Goal: Transaction & Acquisition: Purchase product/service

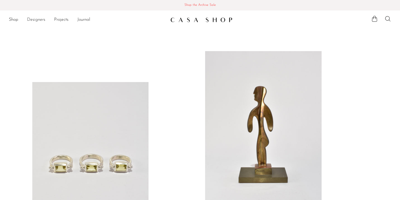
click at [42, 21] on link "Designers" at bounding box center [36, 19] width 18 height 7
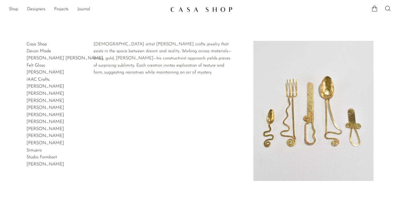
click at [53, 129] on link "[PERSON_NAME]" at bounding box center [45, 129] width 38 height 4
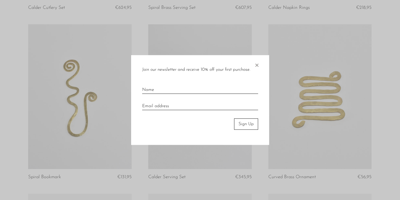
scroll to position [247, 0]
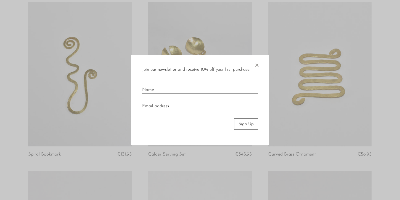
click at [258, 63] on span "×" at bounding box center [257, 64] width 6 height 18
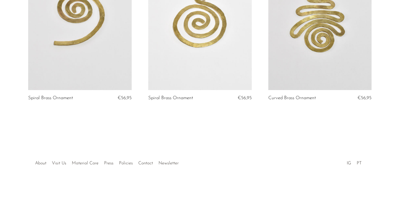
scroll to position [0, 0]
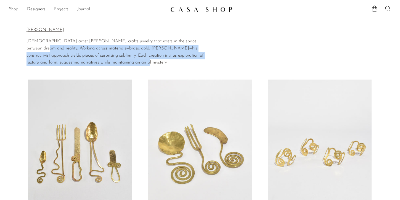
drag, startPoint x: 119, startPoint y: 63, endPoint x: 27, endPoint y: 47, distance: 93.2
click at [27, 47] on p "[DEMOGRAPHIC_DATA] artist [PERSON_NAME] crafts jewelry that exists in the space…" at bounding box center [116, 52] width 180 height 28
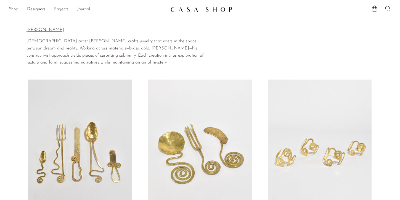
click at [31, 43] on span "[DEMOGRAPHIC_DATA] artist [PERSON_NAME] crafts jewelry that exists in the space…" at bounding box center [114, 52] width 177 height 26
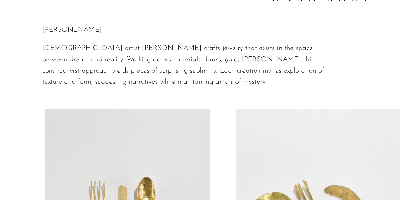
click at [171, 108] on link at bounding box center [199, 151] width 103 height 145
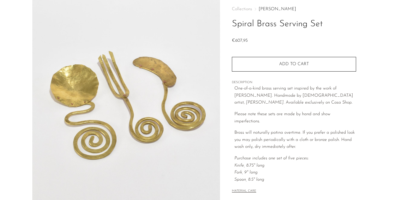
scroll to position [30, 0]
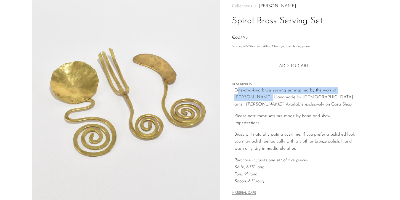
drag, startPoint x: 236, startPoint y: 90, endPoint x: 263, endPoint y: 99, distance: 28.9
click at [263, 99] on p "One-of-a-kind brass serving set inspired by the work of Alexander Calder. Handm…" at bounding box center [295, 97] width 122 height 21
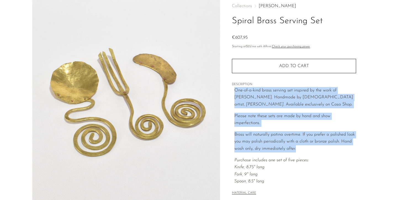
drag, startPoint x: 234, startPoint y: 90, endPoint x: 316, endPoint y: 151, distance: 101.0
click at [316, 151] on div "One-of-a-kind brass serving set inspired by the work of Alexander Calder. Handm…" at bounding box center [295, 136] width 122 height 98
copy div "One-of-a-kind brass serving set inspired by the work of Alexander Calder. Handm…"
